Goal: Navigation & Orientation: Find specific page/section

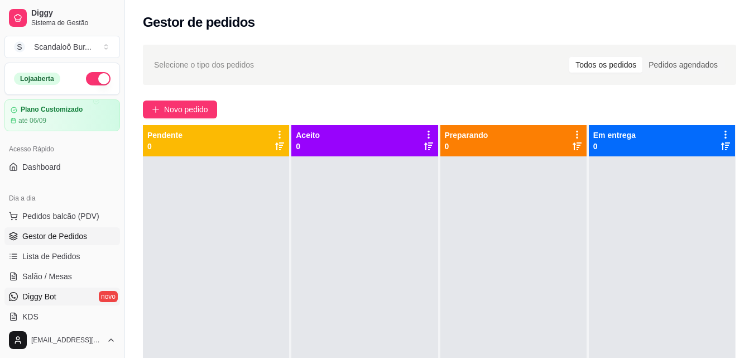
click at [68, 294] on link "Diggy Bot novo" at bounding box center [62, 296] width 116 height 18
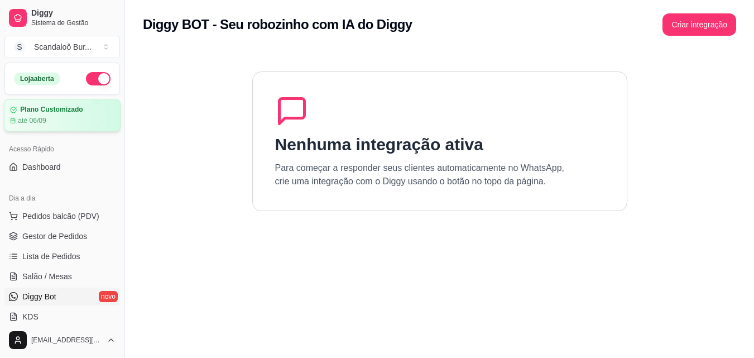
click at [32, 128] on div "Plano Customizado até 06/09" at bounding box center [62, 115] width 117 height 32
click at [75, 222] on button "Pedidos balcão (PDV)" at bounding box center [62, 216] width 116 height 18
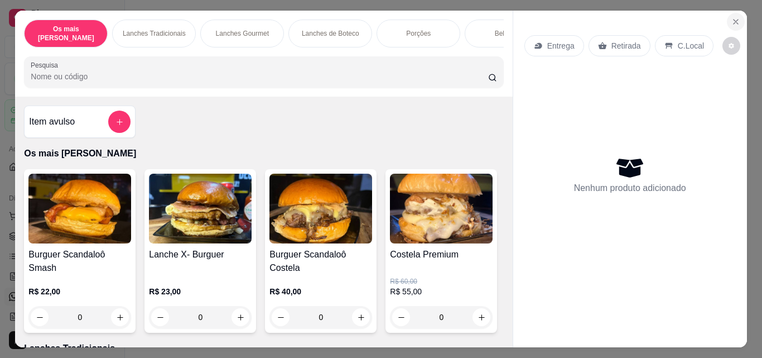
click at [733, 20] on icon "Close" at bounding box center [736, 21] width 9 height 9
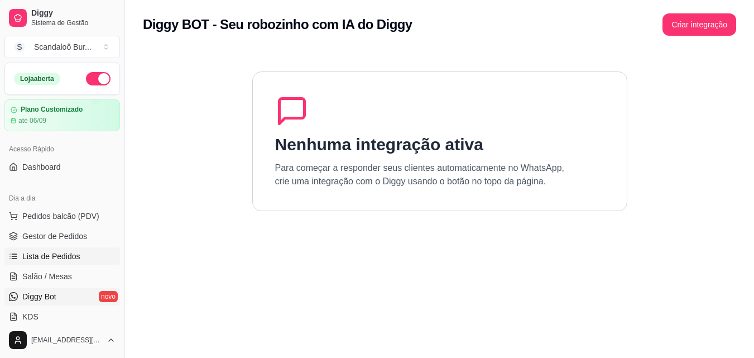
click at [53, 253] on span "Lista de Pedidos" at bounding box center [51, 256] width 58 height 11
